Goal: Task Accomplishment & Management: Use online tool/utility

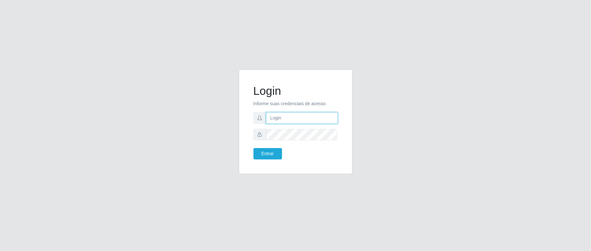
click at [293, 119] on input "text" at bounding box center [302, 117] width 72 height 11
type input "aislan@ideal"
click at [272, 149] on button "Entrar" at bounding box center [267, 153] width 29 height 11
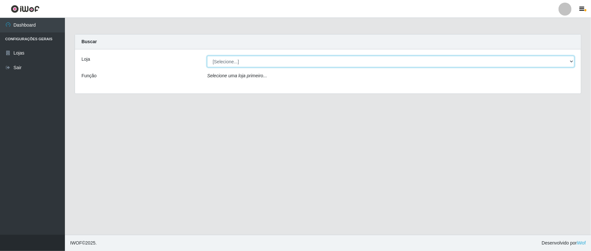
click at [268, 61] on select "[Selecione...] Ideal - Conceição" at bounding box center [390, 61] width 367 height 11
select select "231"
click at [207, 56] on select "[Selecione...] Ideal - Conceição" at bounding box center [390, 61] width 367 height 11
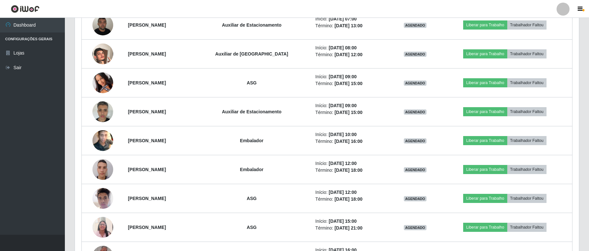
scroll to position [216, 0]
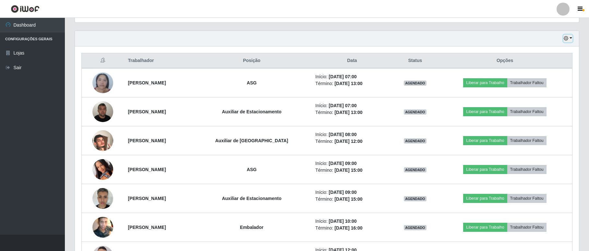
click at [570, 35] on button "button" at bounding box center [568, 38] width 9 height 7
click at [547, 63] on button "1 dia" at bounding box center [546, 64] width 51 height 14
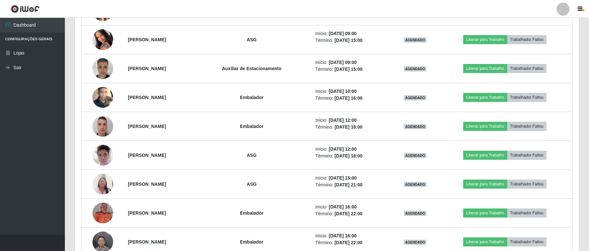
scroll to position [43, 0]
